Goal: Task Accomplishment & Management: Use online tool/utility

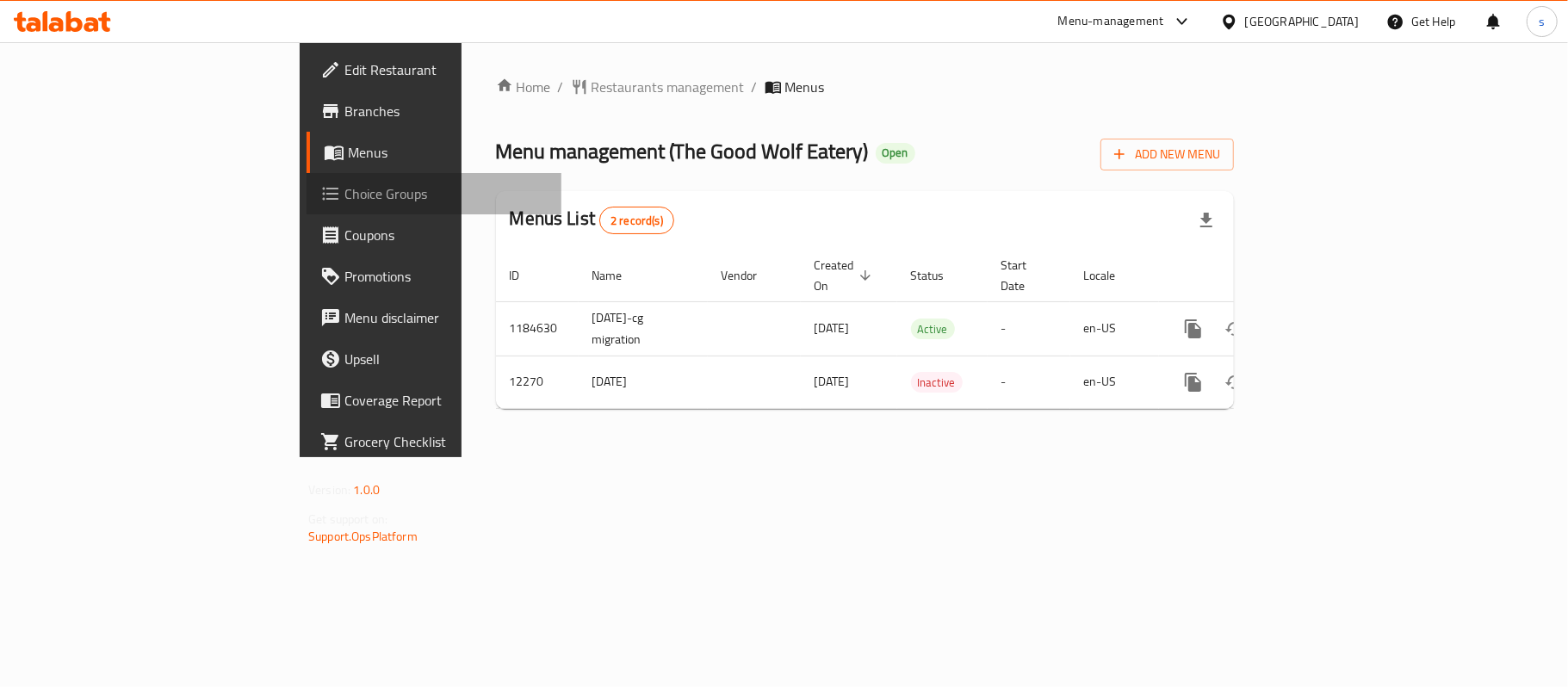
click at [344, 196] on span "Choice Groups" at bounding box center [446, 193] width 203 height 21
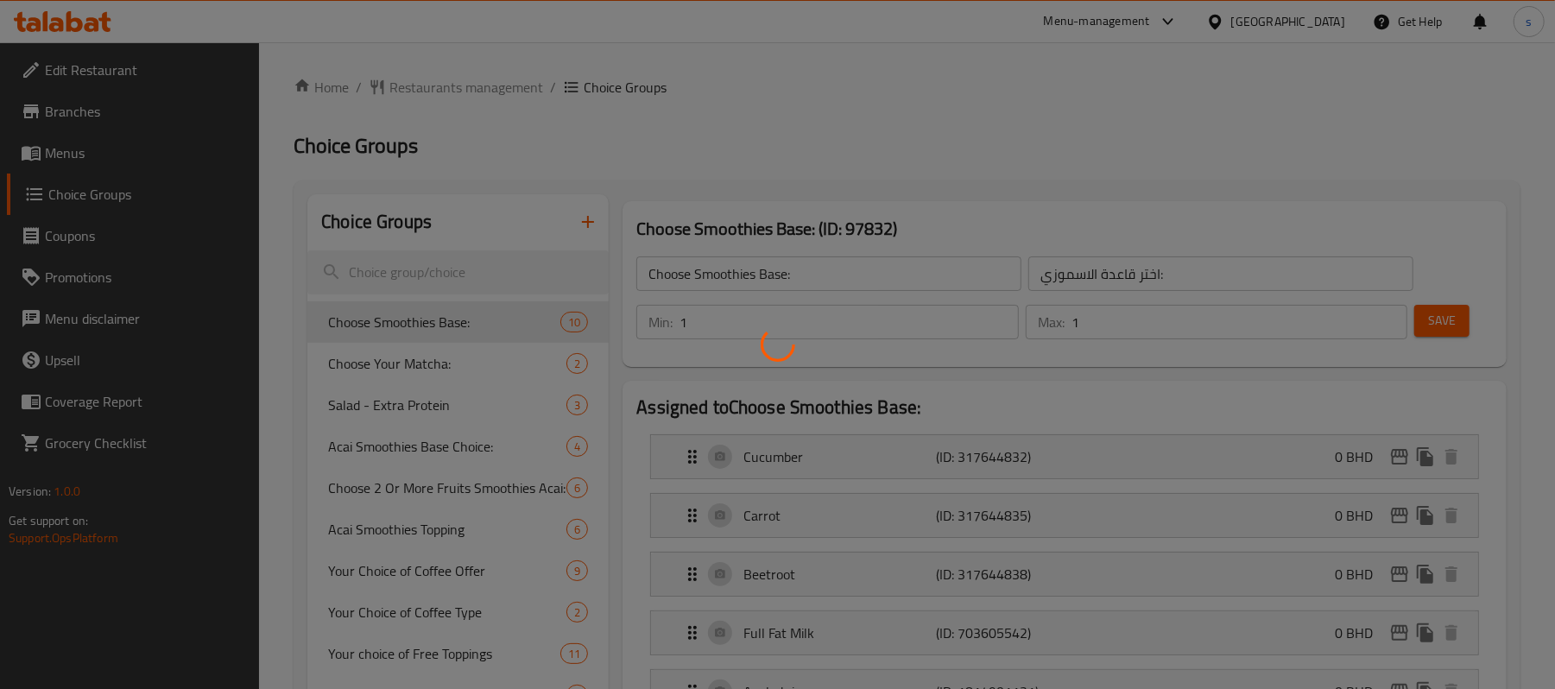
click at [447, 268] on div at bounding box center [777, 344] width 1555 height 689
click at [468, 274] on div at bounding box center [777, 344] width 1555 height 689
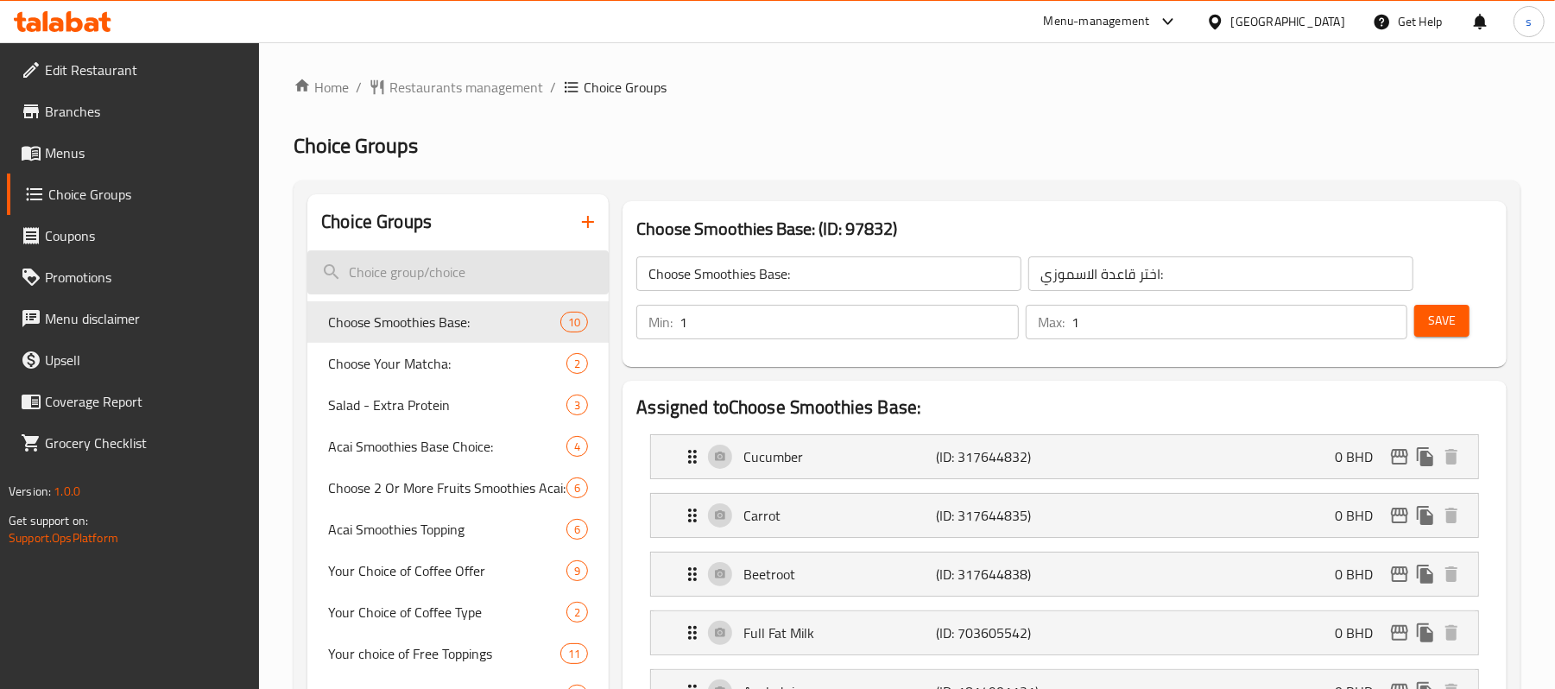
click at [453, 274] on input "search" at bounding box center [457, 272] width 301 height 44
paste input "Your choice of coffee"
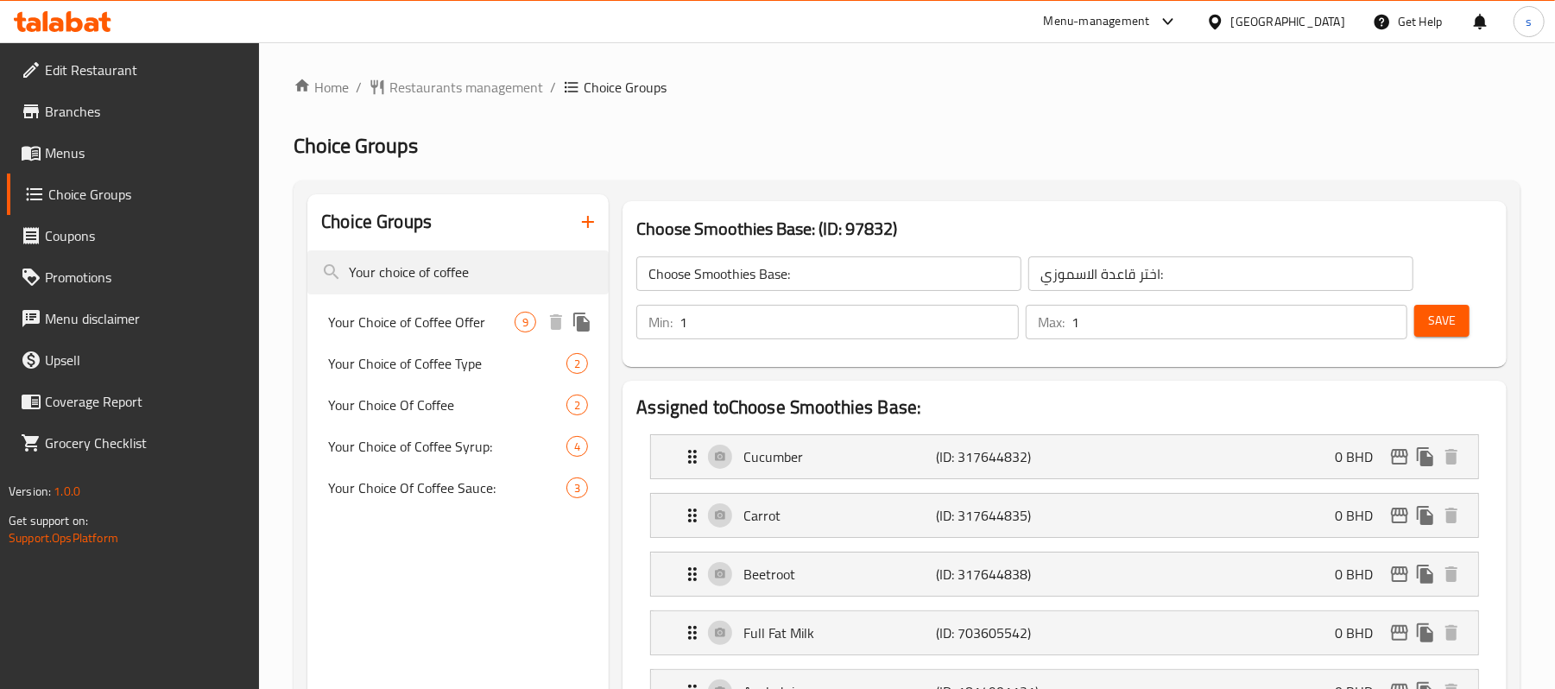
type input "Your choice of coffee"
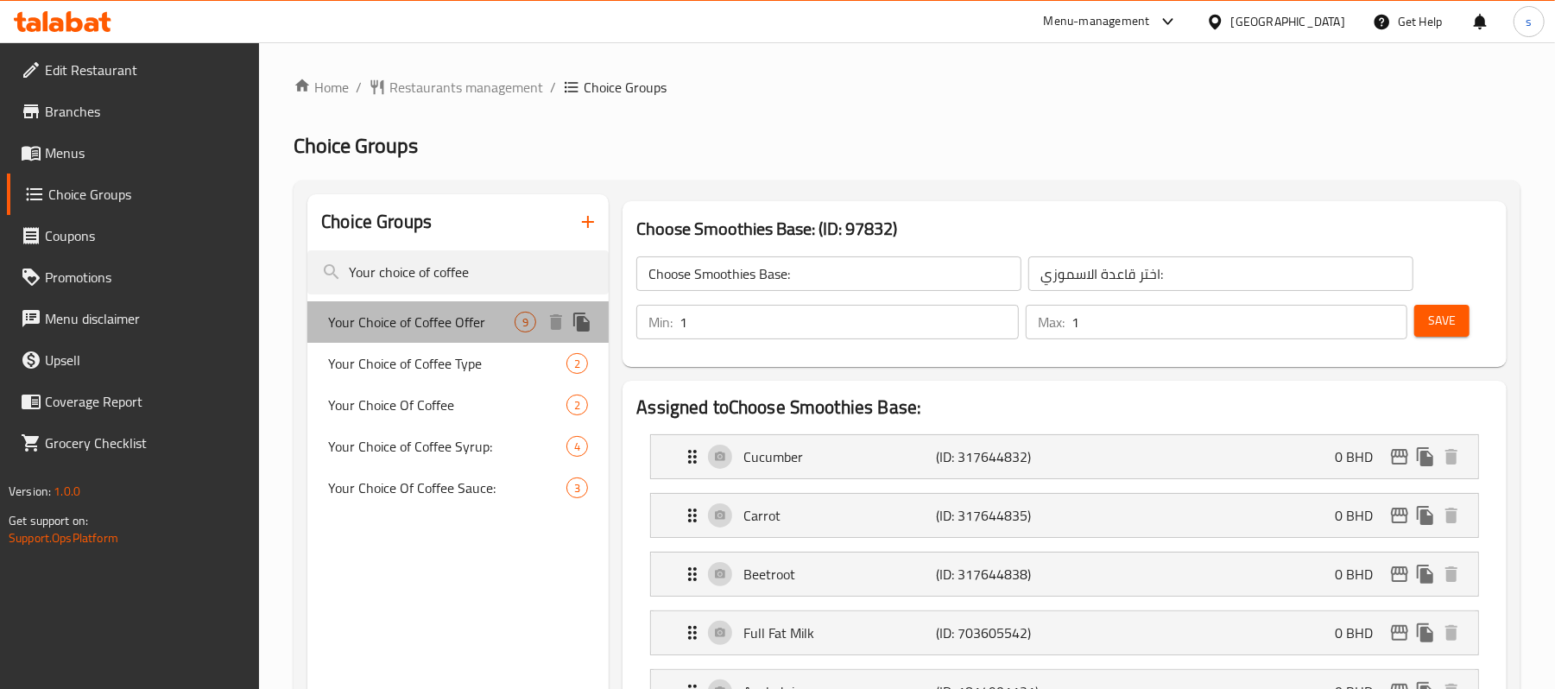
click at [430, 331] on span "Your Choice of Coffee Offer" at bounding box center [421, 322] width 186 height 21
type input "Your Choice of Coffee Offer"
type input "عرض اختيار القهوة الخاص بك"
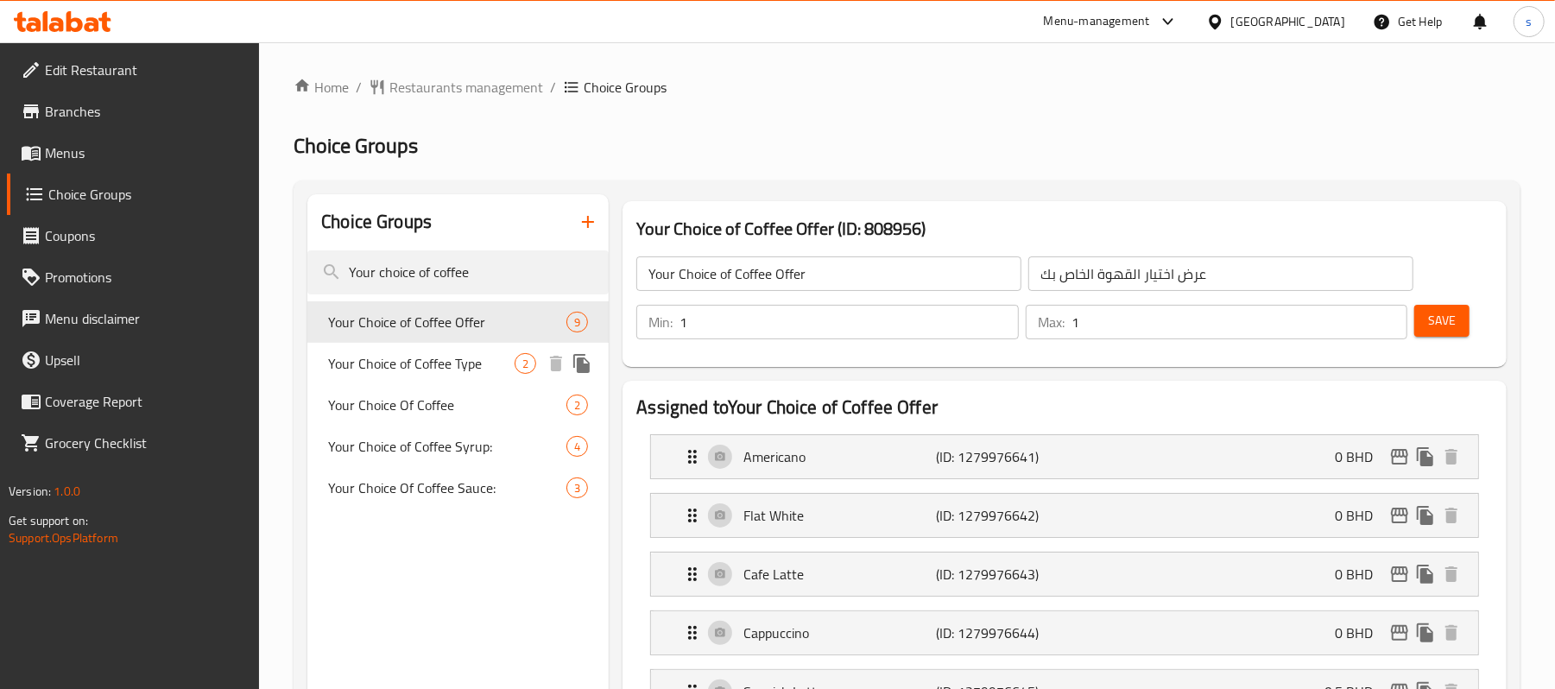
click at [408, 361] on span "Your Choice of Coffee Type" at bounding box center [421, 363] width 186 height 21
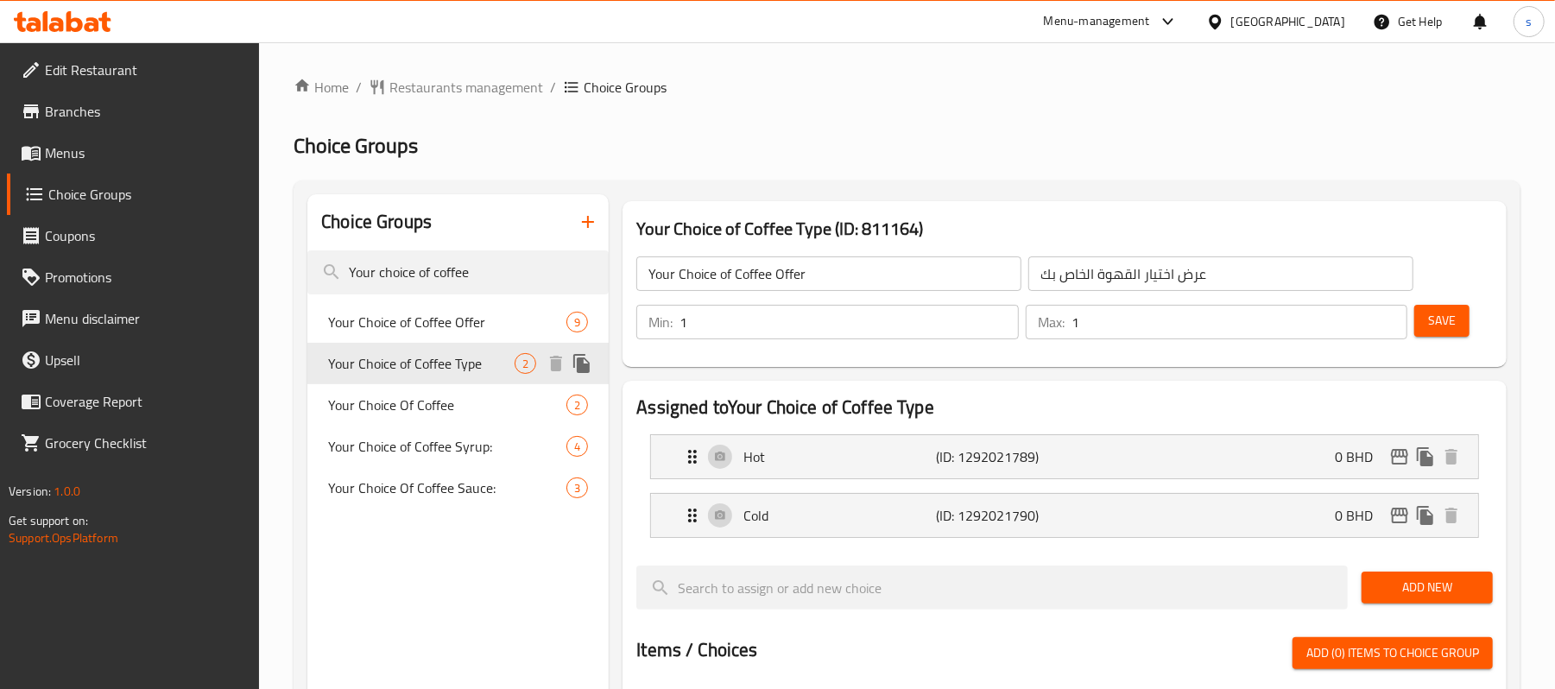
type input "Your Choice of Coffee Type"
type input "اختيارك لنوع القهوة"
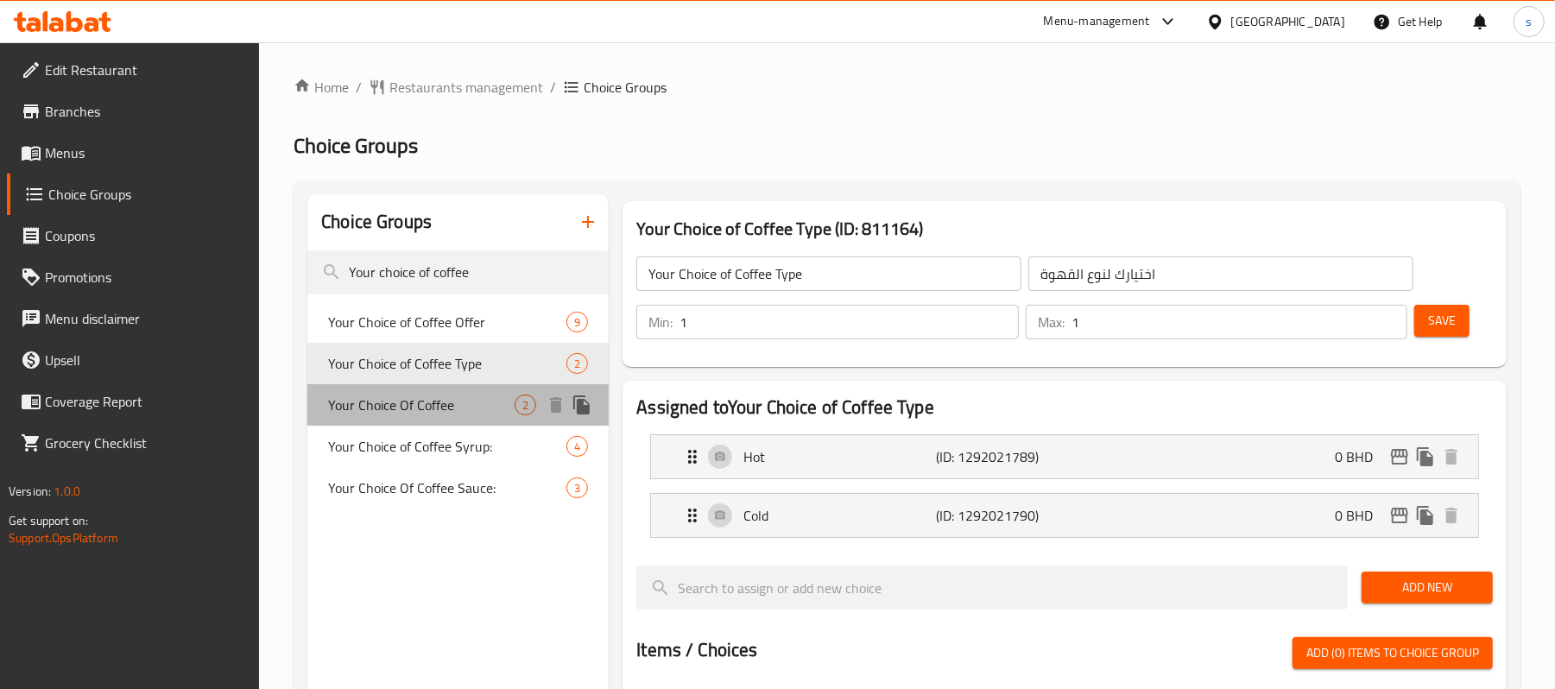
click at [421, 394] on span "Your Choice Of Coffee" at bounding box center [421, 404] width 186 height 21
type input "Your Choice Of Coffee"
type input "اختيارك من القهوة"
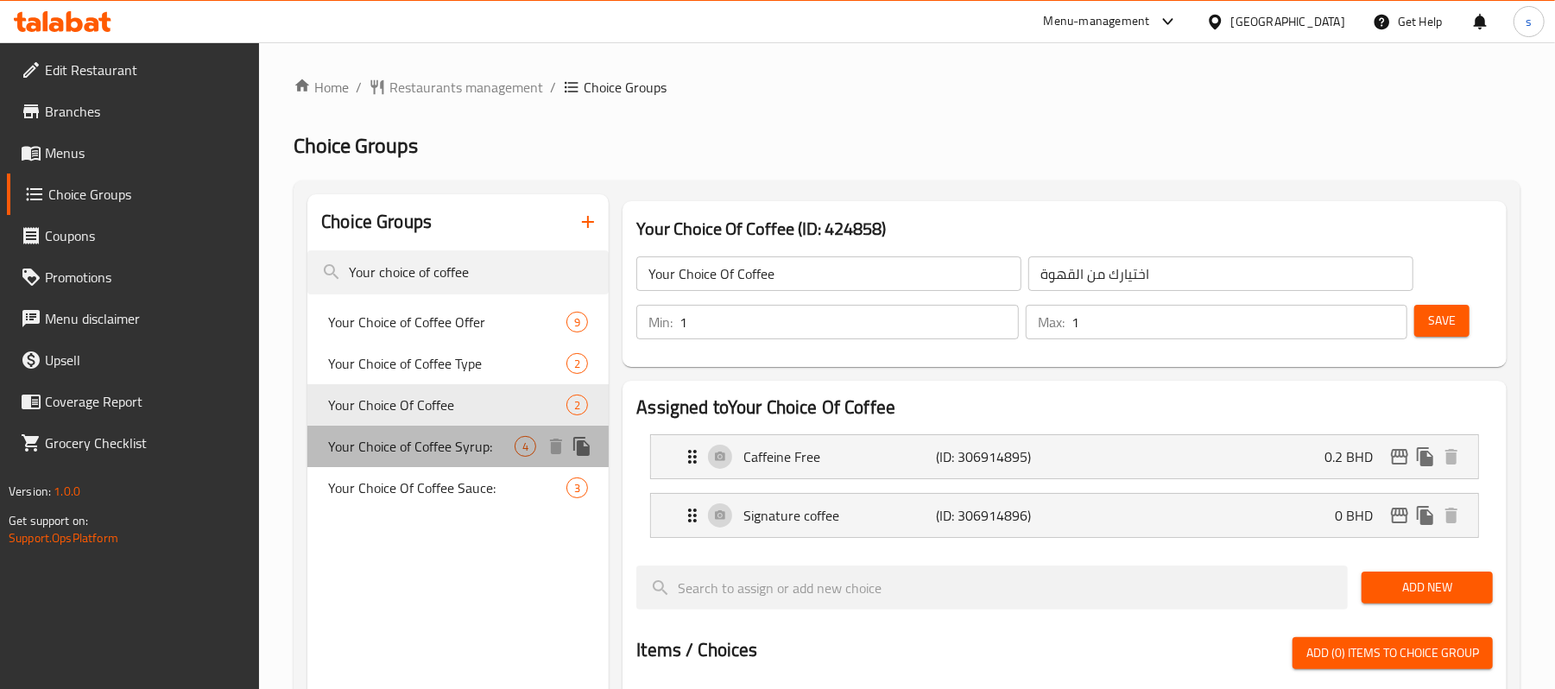
click at [421, 438] on span "Your Choice of Coffee Syrup:" at bounding box center [421, 446] width 186 height 21
type input "Your Choice of Coffee Syrup:"
type input "اختيارك من شراب القهوة:"
type input "0"
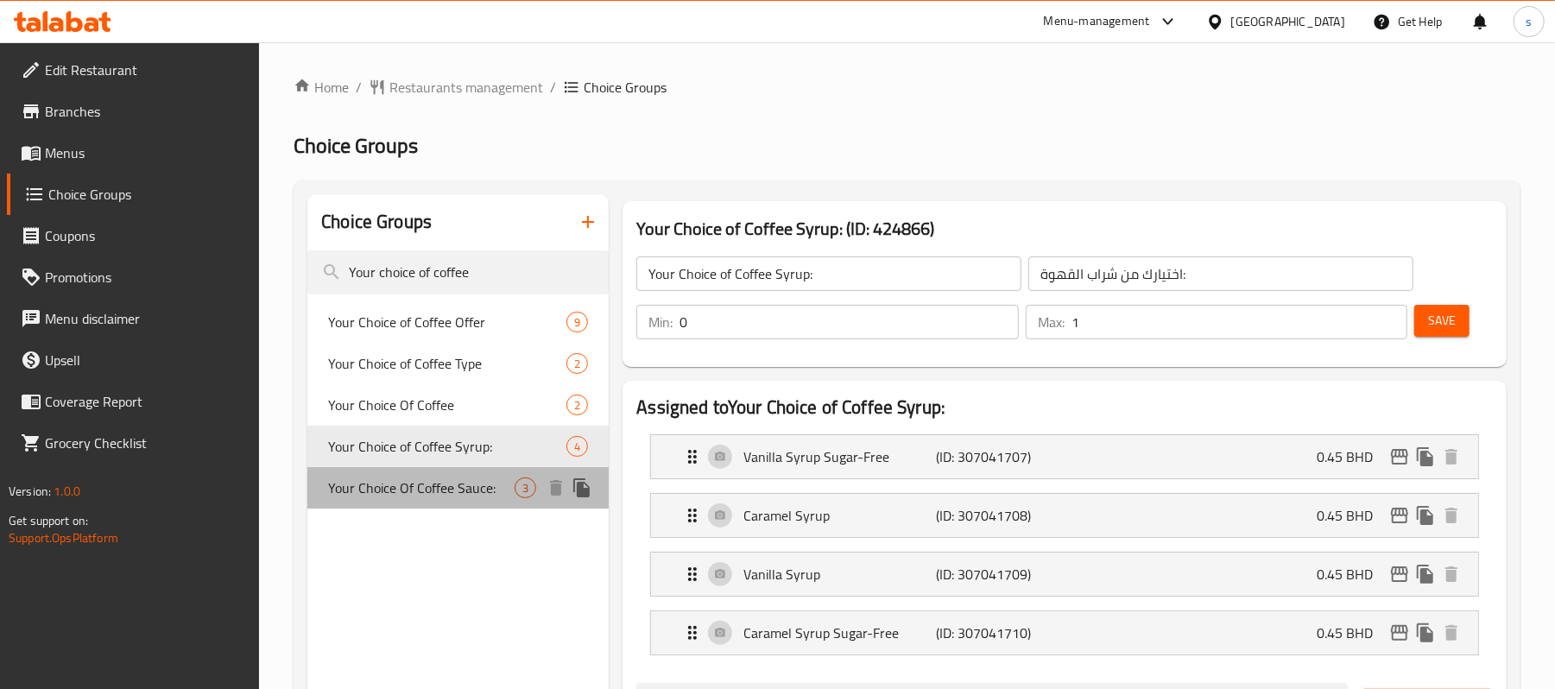
click at [414, 484] on span "Your Choice Of Coffee Sauce:" at bounding box center [421, 487] width 186 height 21
type input "Your Choice Of Coffee Sauce:"
type input "اختيارك من صلصة القهوة:"
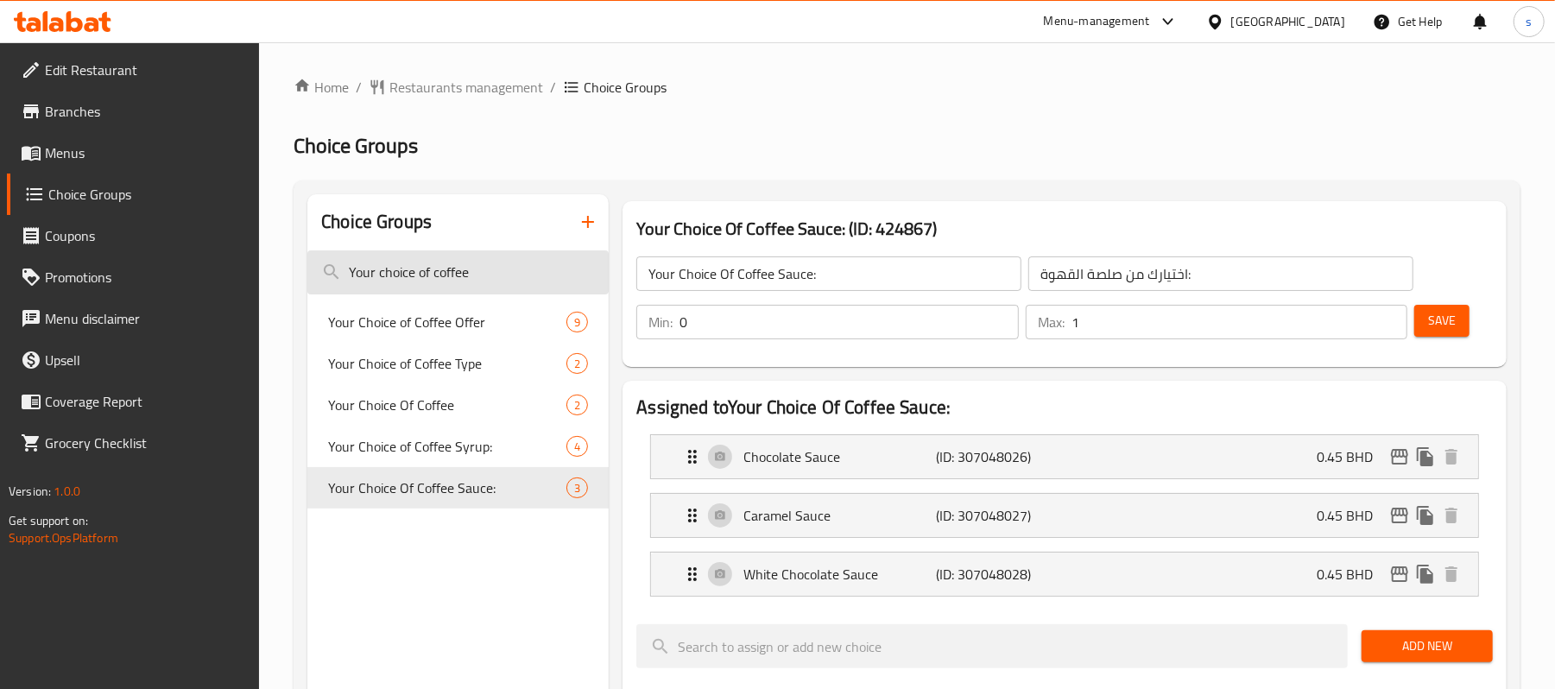
click at [446, 290] on input "Your choice of coffee" at bounding box center [457, 272] width 301 height 44
paste input "milk:-"
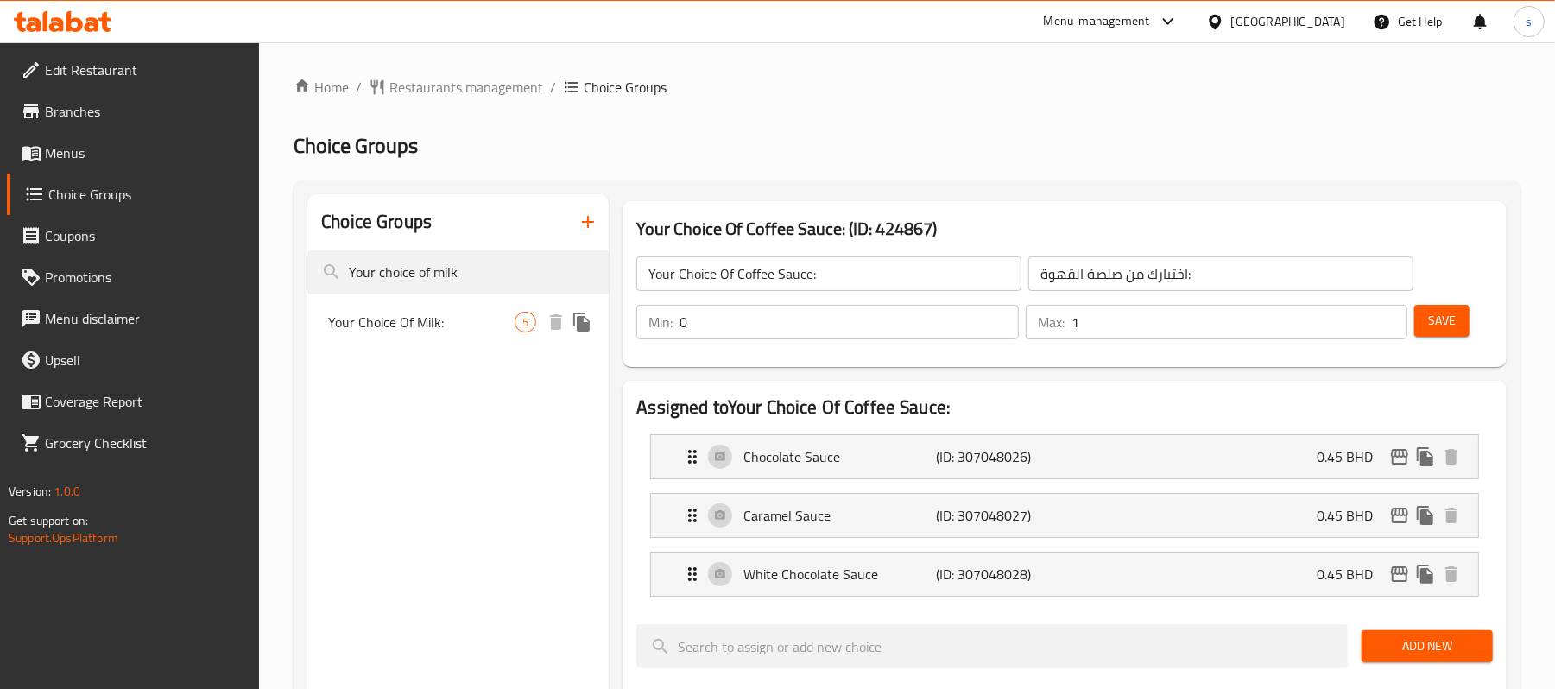
type input "Your choice of milk"
click at [408, 323] on span "Your Choice Of Milk:" at bounding box center [421, 322] width 186 height 21
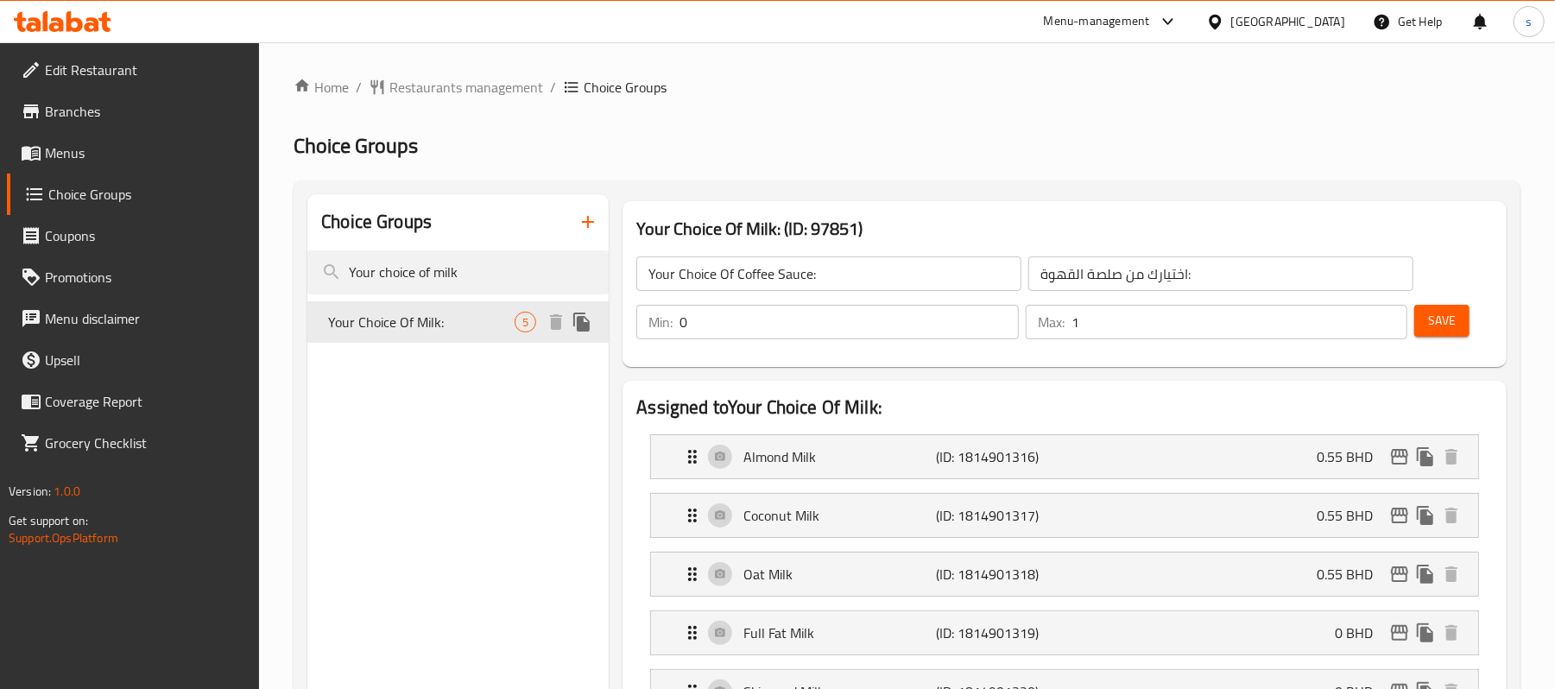
type input "Your Choice Of Milk:"
type input "اختيارك من الحليب:-"
type input "1"
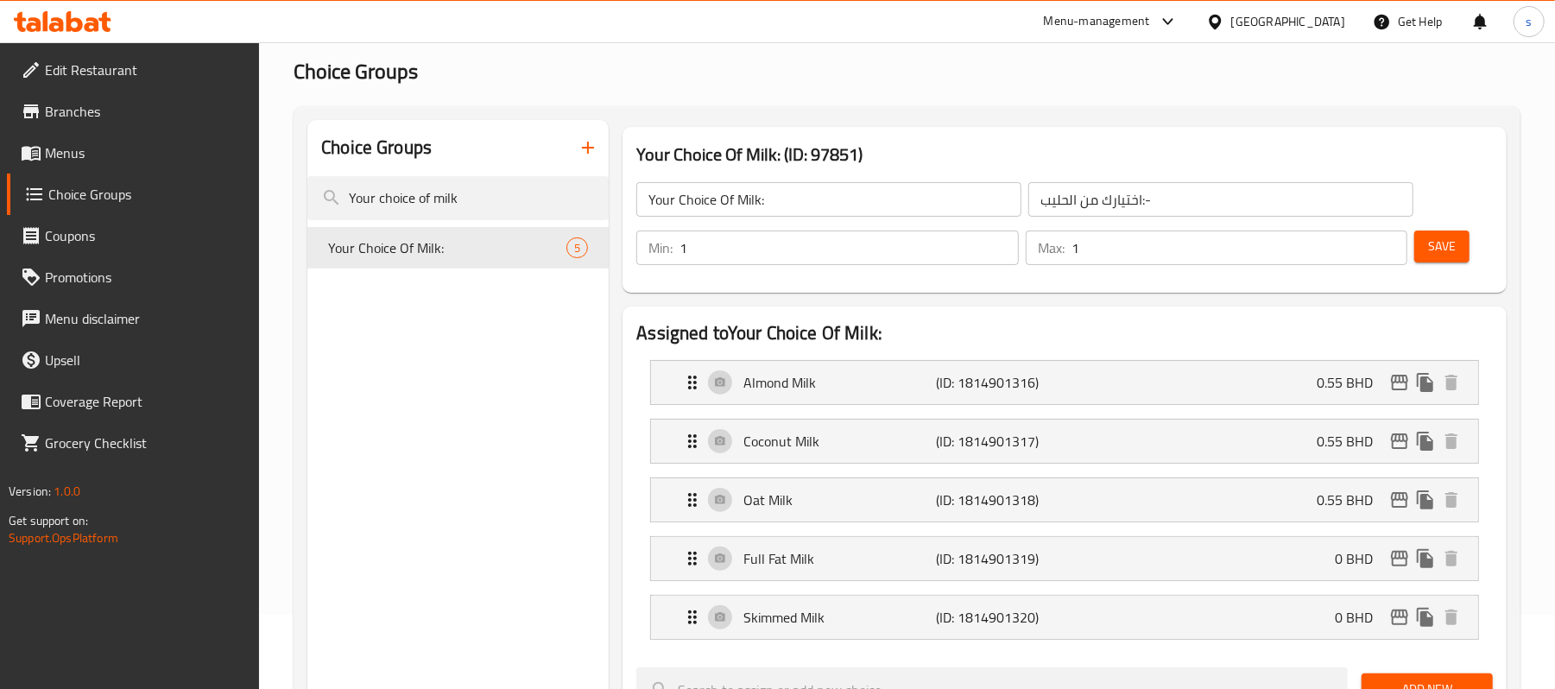
scroll to position [115, 0]
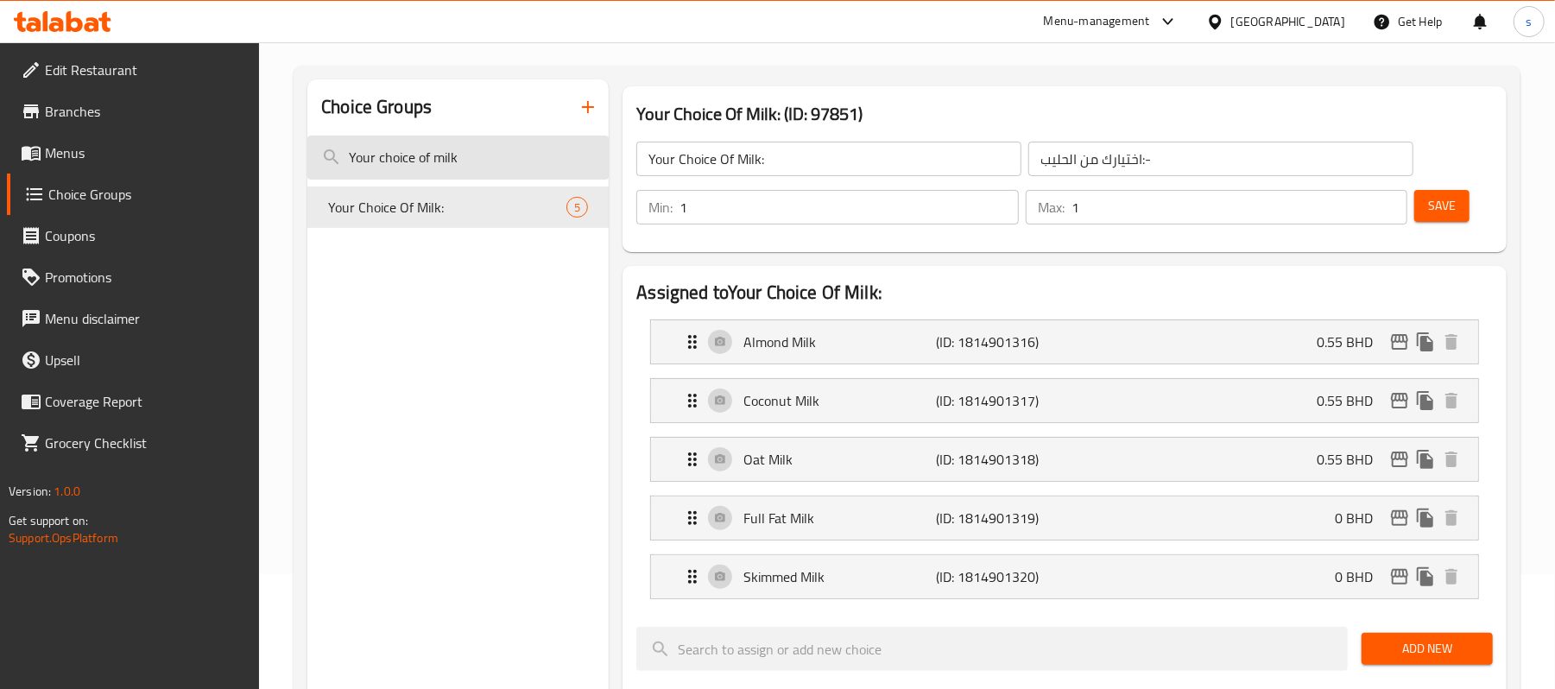
click at [499, 150] on input "Your choice of milk" at bounding box center [457, 158] width 301 height 44
click at [516, 150] on input "Your choice of milk" at bounding box center [457, 158] width 301 height 44
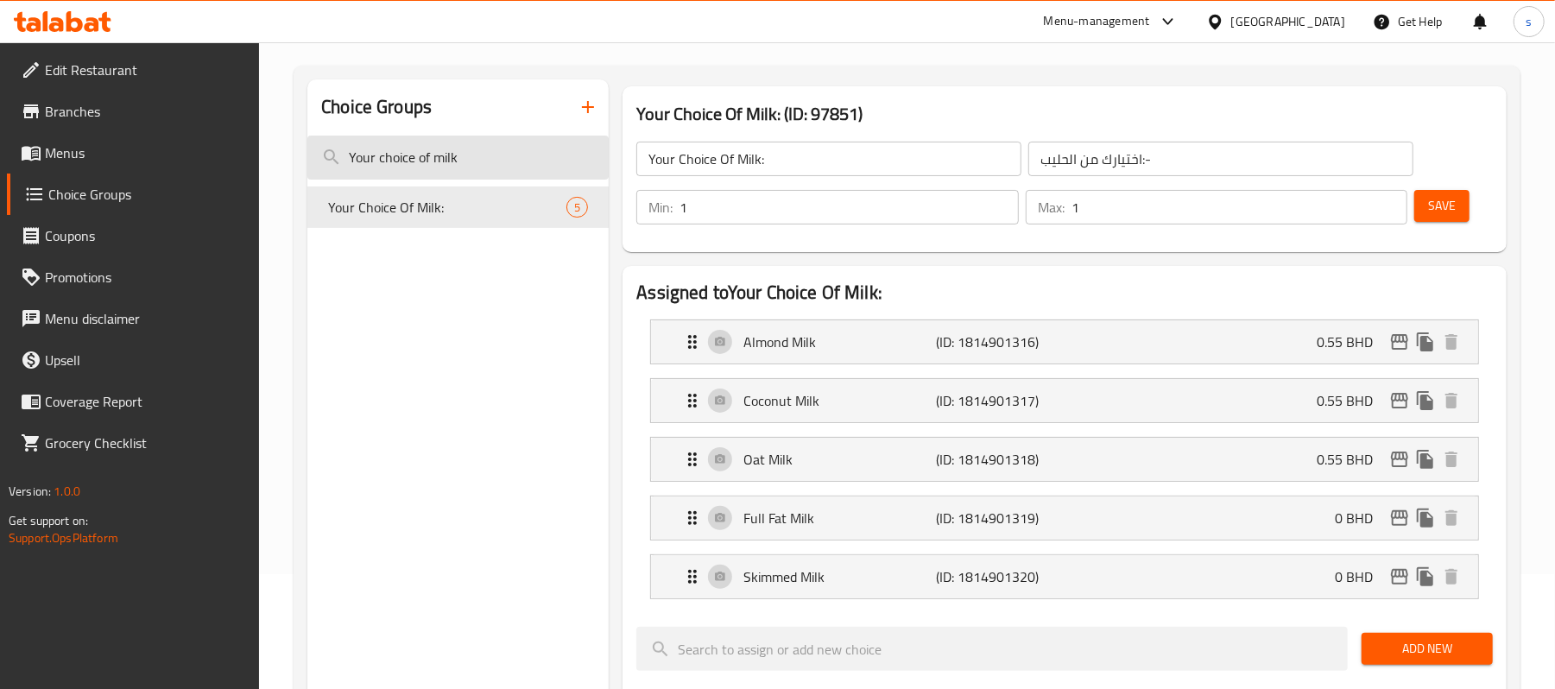
paste input "coffee sauce:"
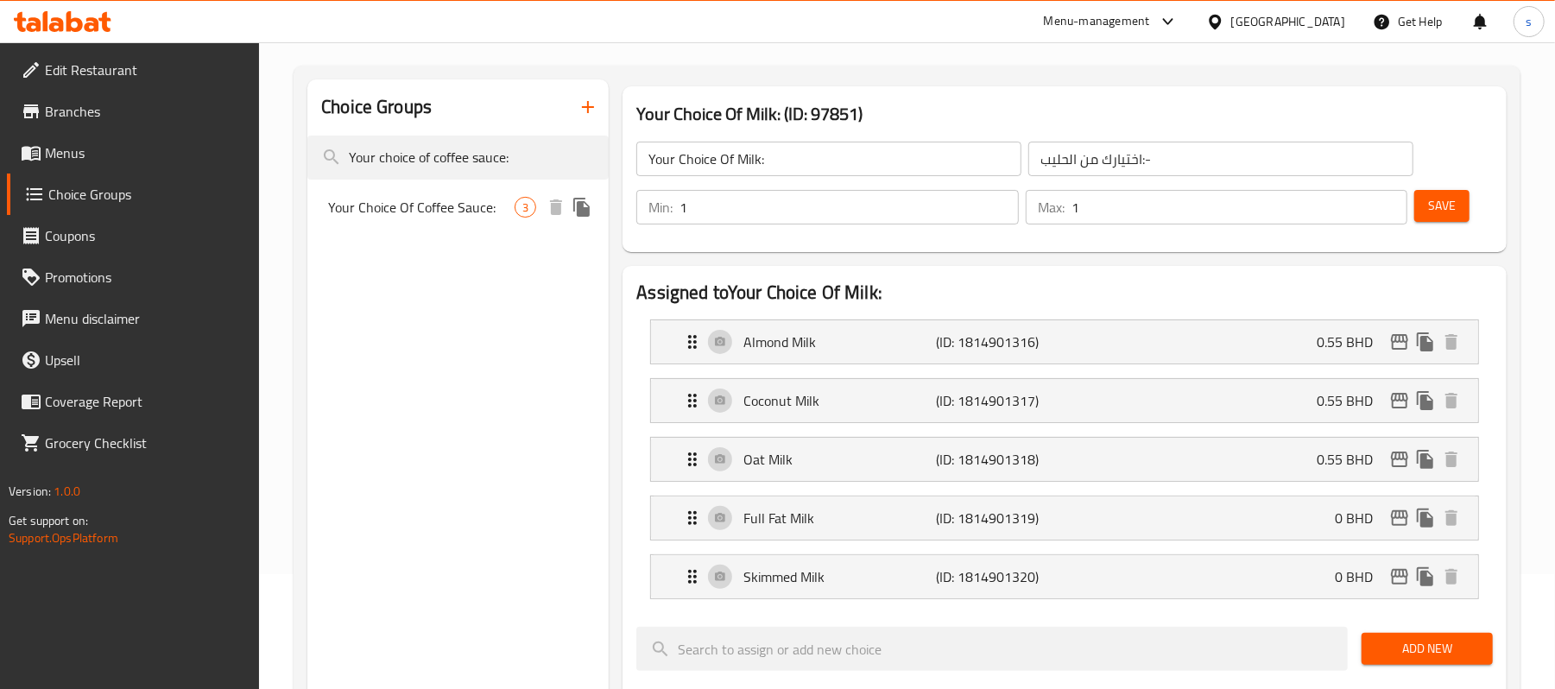
type input "Your choice of coffee sauce:"
click at [421, 202] on span "Your Choice Of Coffee Sauce:" at bounding box center [421, 207] width 186 height 21
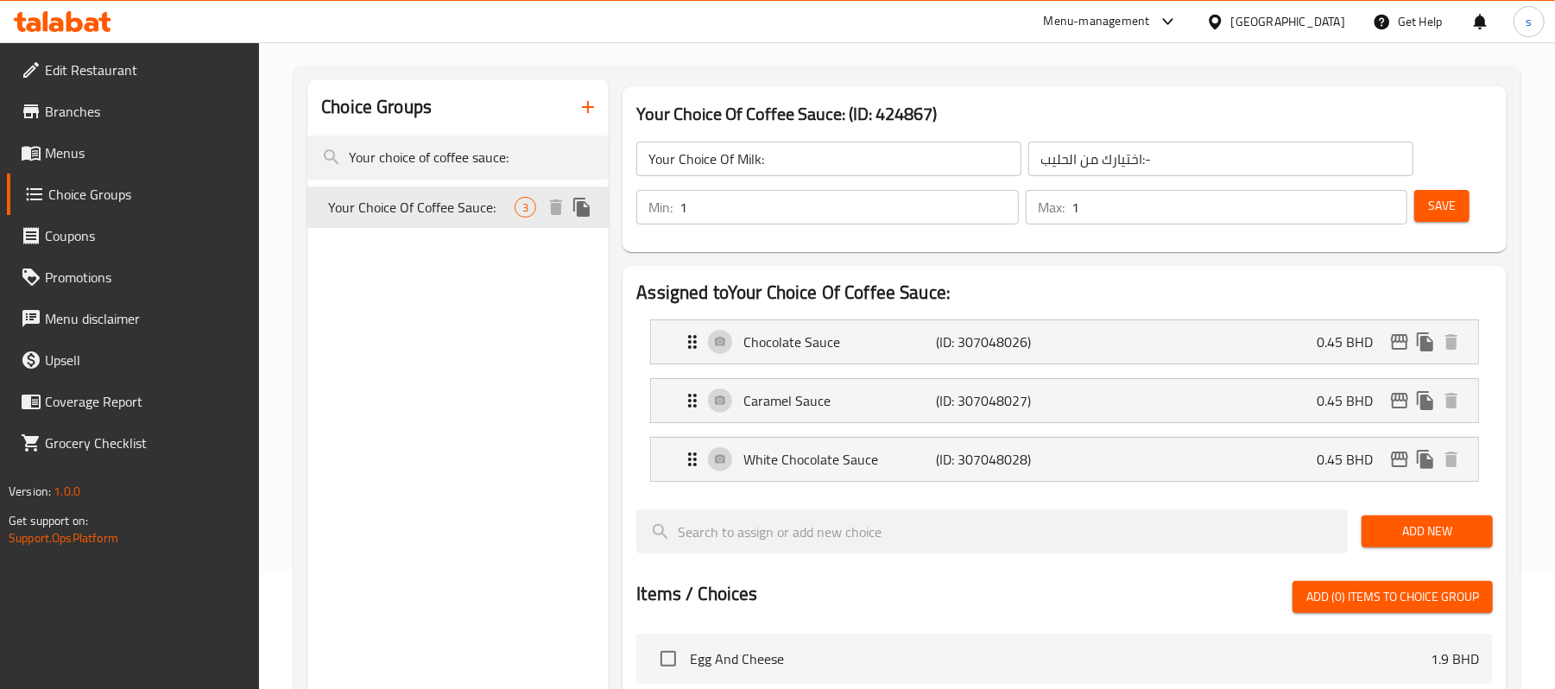
type input "Your Choice Of Coffee Sauce:"
type input "اختيارك من صلصة القهوة:"
type input "0"
click at [430, 337] on div "Choice Groups Your choice of coffee sauce: Your Choice Of Coffee Sauce: 3" at bounding box center [457, 630] width 301 height 1102
